Goal: Task Accomplishment & Management: Use online tool/utility

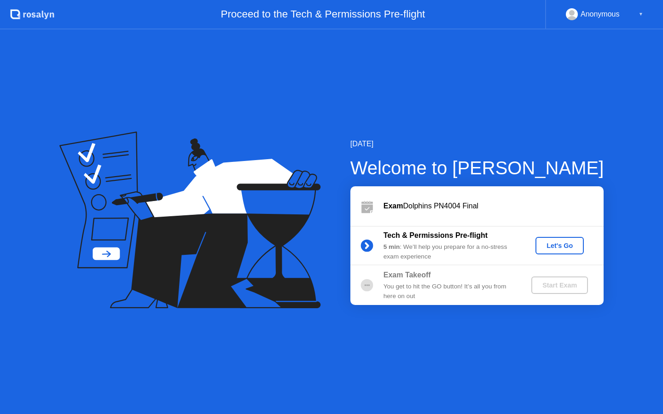
click at [571, 250] on div "Let's Go" at bounding box center [559, 245] width 41 height 7
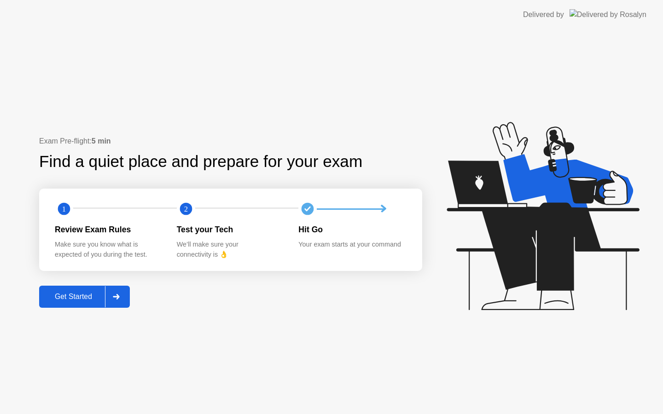
click at [119, 293] on div at bounding box center [116, 296] width 22 height 21
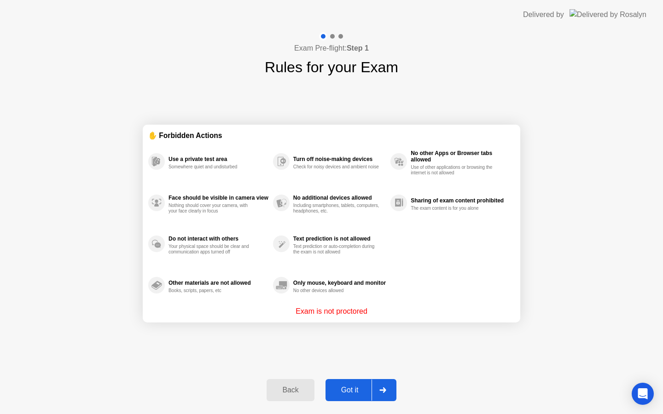
click at [356, 393] on div "Got it" at bounding box center [349, 390] width 43 height 8
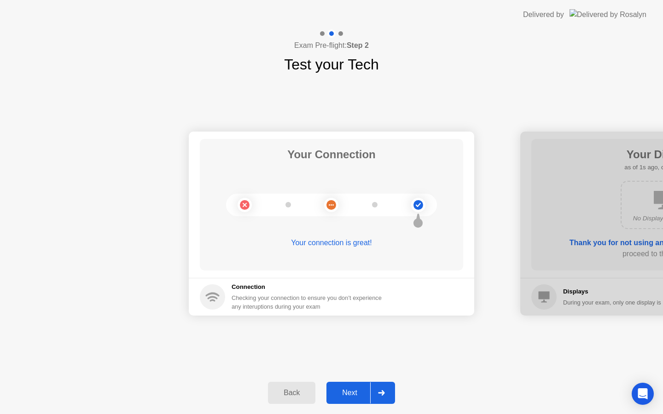
click at [355, 391] on div "Next" at bounding box center [349, 393] width 41 height 8
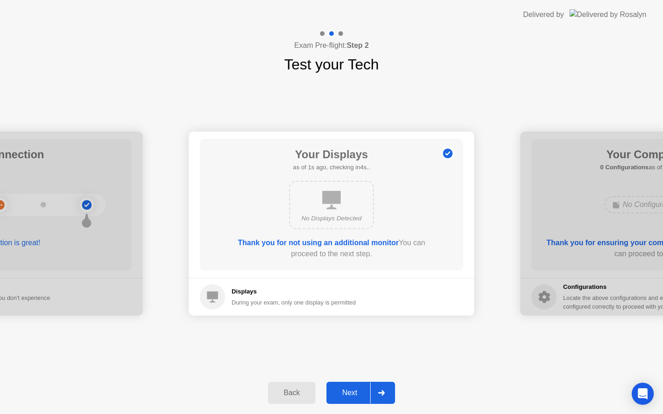
click at [355, 391] on div "Next" at bounding box center [349, 393] width 41 height 8
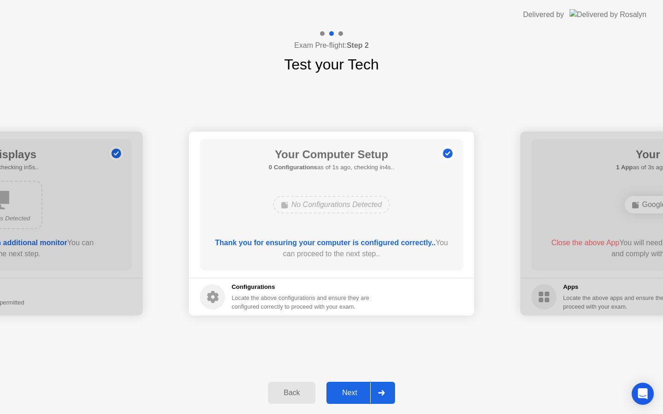
click at [355, 391] on div "Next" at bounding box center [349, 393] width 41 height 8
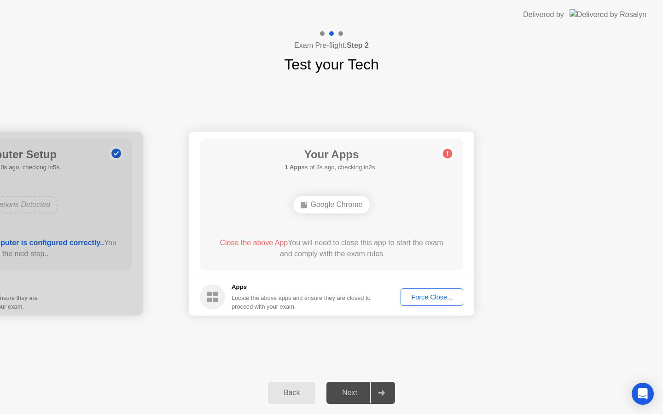
click at [424, 295] on div "Force Close..." at bounding box center [432, 297] width 56 height 7
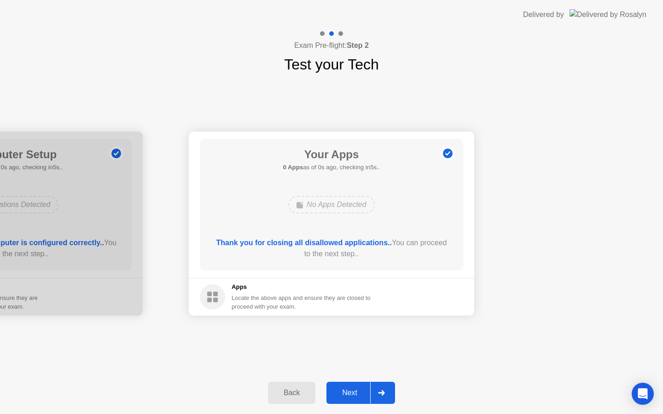
click at [352, 389] on div "Next" at bounding box center [349, 393] width 41 height 8
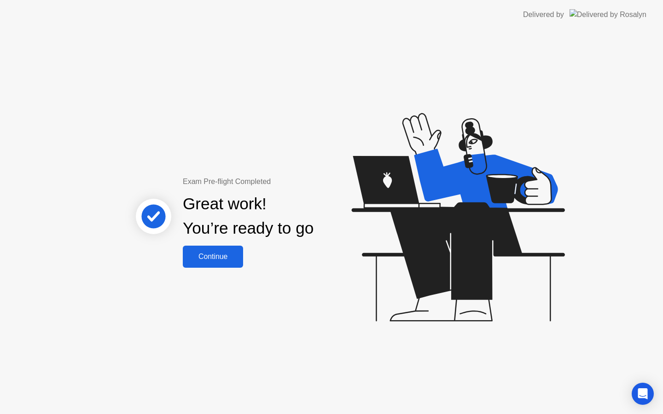
click at [224, 262] on button "Continue" at bounding box center [213, 257] width 60 height 22
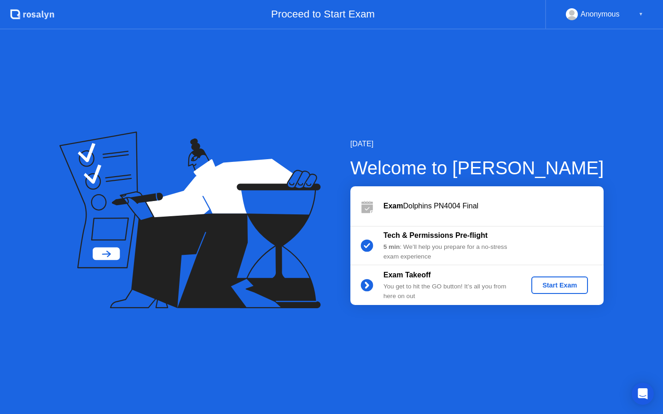
click at [558, 283] on div "Start Exam" at bounding box center [559, 285] width 49 height 7
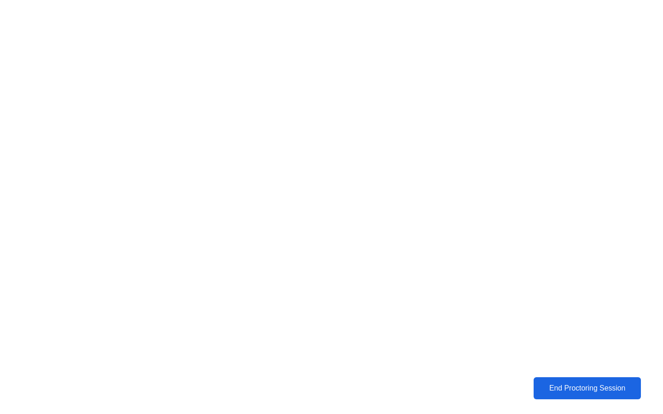
click at [590, 390] on div "End Proctoring Session" at bounding box center [587, 388] width 102 height 8
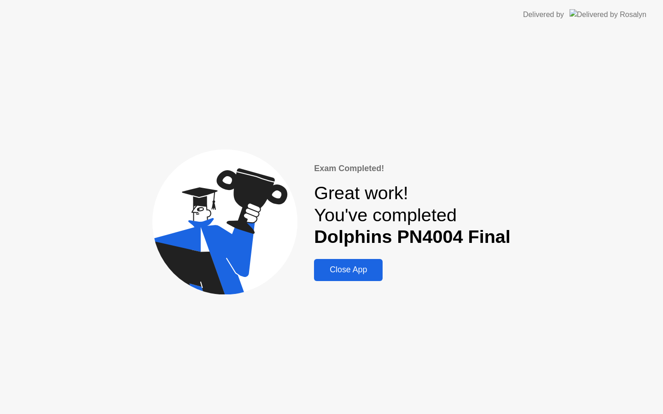
click at [333, 266] on div "Close App" at bounding box center [348, 270] width 63 height 10
